Goal: Obtain resource: Download file/media

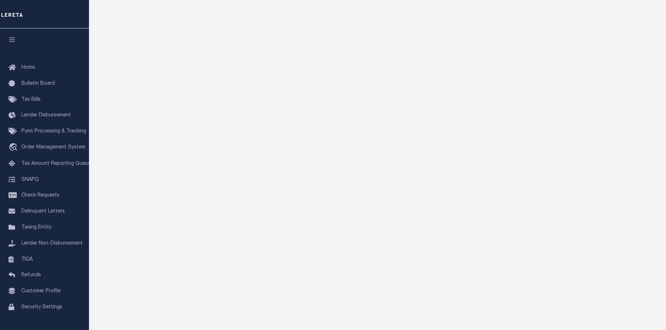
scroll to position [75, 0]
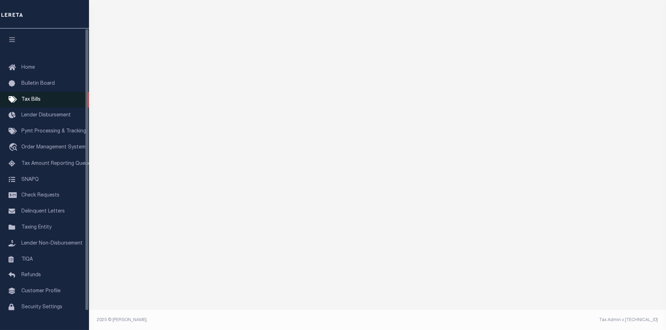
click at [22, 105] on link "Tax Bills" at bounding box center [44, 100] width 89 height 16
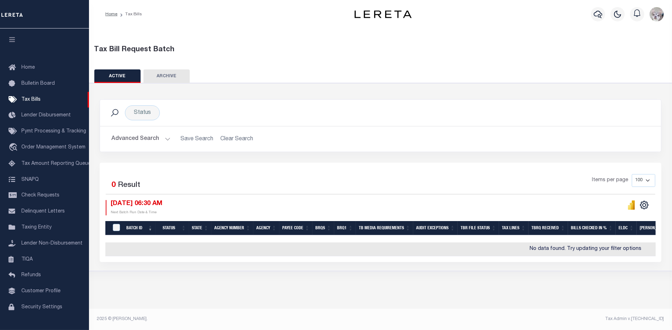
click at [121, 134] on button "Advanced Search" at bounding box center [140, 139] width 59 height 14
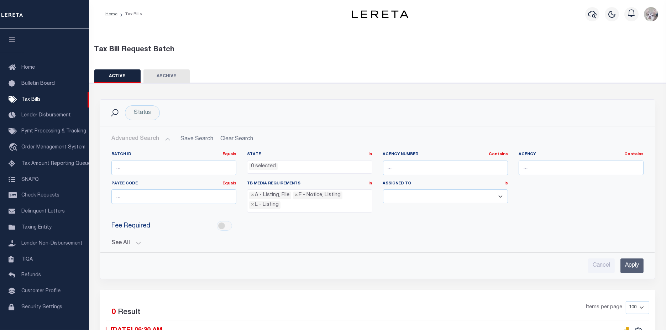
click at [116, 243] on button "See All" at bounding box center [377, 243] width 532 height 7
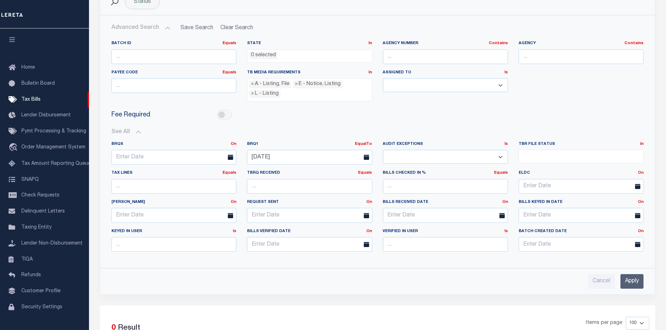
scroll to position [119, 0]
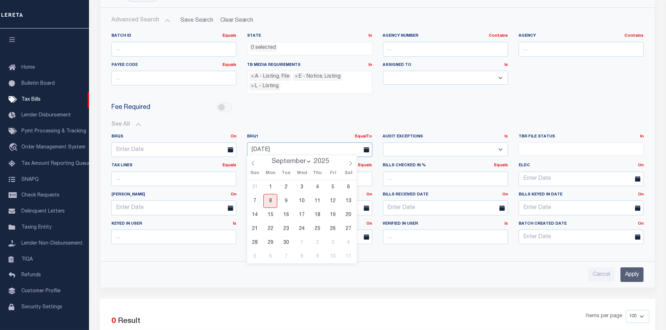
click at [284, 150] on input "09-04-2025" at bounding box center [309, 149] width 125 height 15
click at [267, 202] on span "8" at bounding box center [271, 201] width 14 height 14
type input "09-08-2025"
click at [633, 270] on input "Apply" at bounding box center [632, 274] width 23 height 15
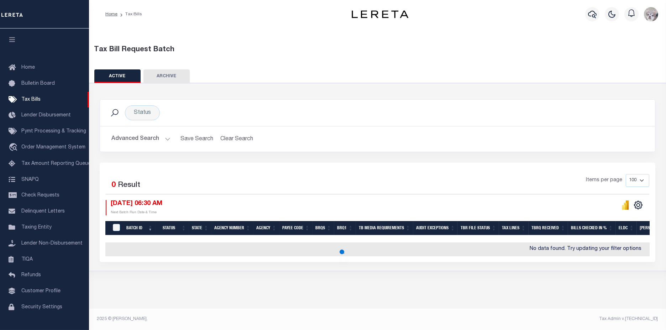
scroll to position [0, 0]
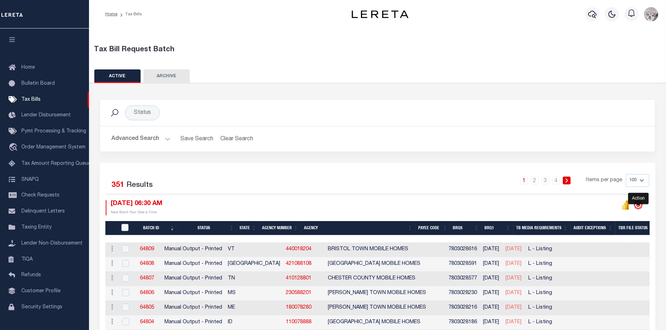
click at [634, 204] on icon "" at bounding box center [638, 205] width 9 height 9
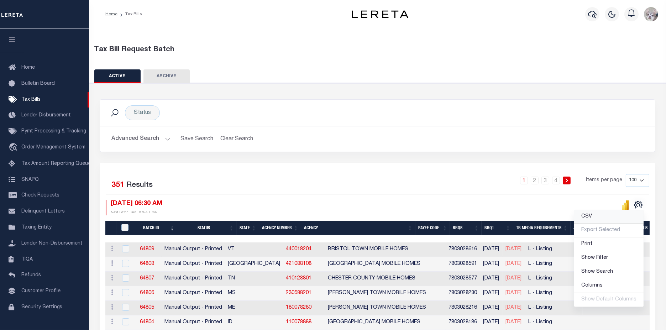
click at [605, 215] on link "CSV" at bounding box center [608, 217] width 69 height 14
